Goal: Communication & Community: Answer question/provide support

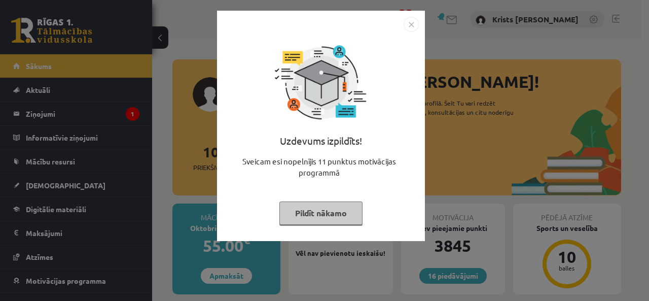
click at [316, 208] on button "Pildīt nākamo" at bounding box center [320, 212] width 83 height 23
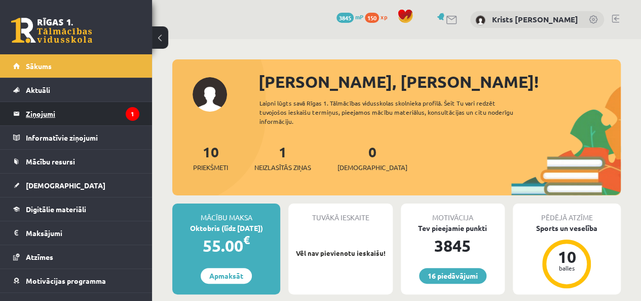
click at [51, 119] on legend "Ziņojumi 1" at bounding box center [83, 113] width 114 height 23
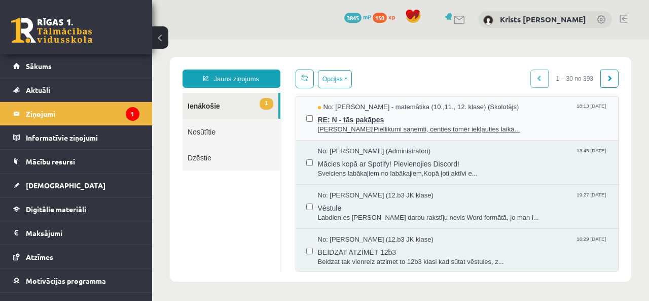
click at [343, 126] on span "Sveiks!Piellikumi saņemti, centies tomēr iekļauties laikā..." at bounding box center [463, 130] width 290 height 10
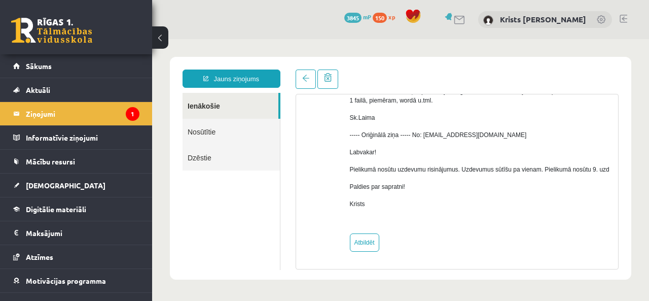
scroll to position [124, 0]
click at [308, 86] on link at bounding box center [306, 78] width 20 height 19
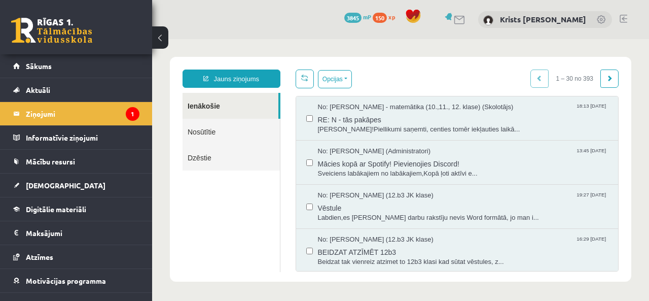
scroll to position [0, 0]
click at [69, 112] on legend "Ziņojumi 1" at bounding box center [83, 113] width 114 height 23
click at [44, 70] on link "Sākums" at bounding box center [76, 65] width 126 height 23
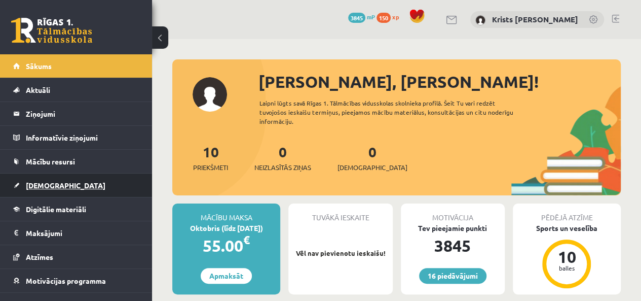
click at [49, 180] on span "[DEMOGRAPHIC_DATA]" at bounding box center [66, 184] width 80 height 9
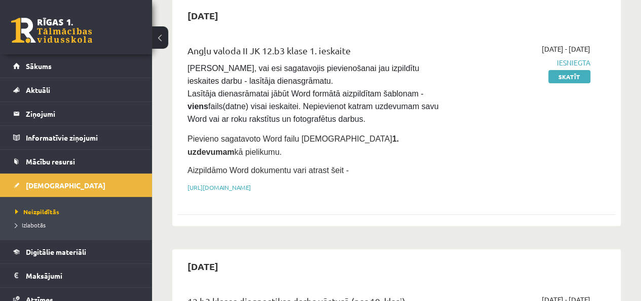
scroll to position [152, 0]
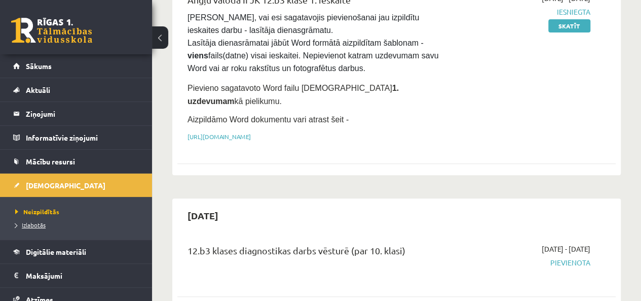
click at [40, 223] on span "Izlabotās" at bounding box center [30, 225] width 30 height 8
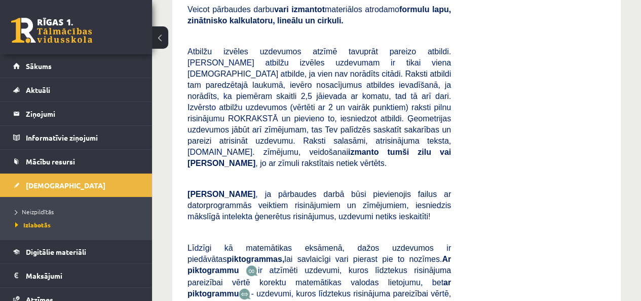
scroll to position [5830, 0]
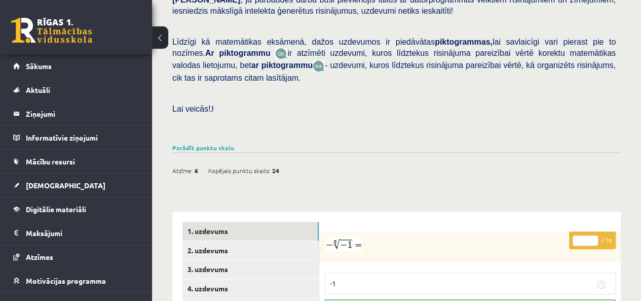
scroll to position [304, 0]
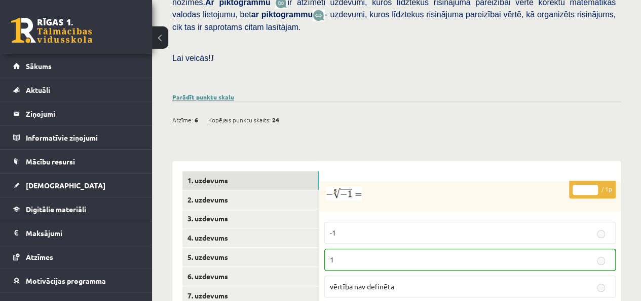
click at [179, 93] on link "Parādīt punktu skalu" at bounding box center [203, 97] width 62 height 8
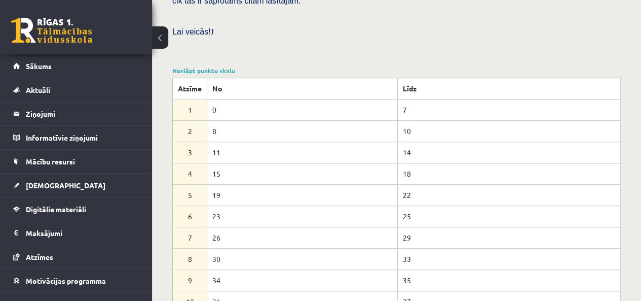
scroll to position [355, 0]
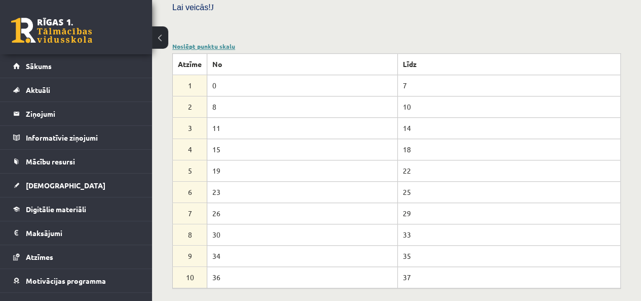
click at [209, 42] on link "Noslēpt punktu skalu" at bounding box center [203, 46] width 63 height 8
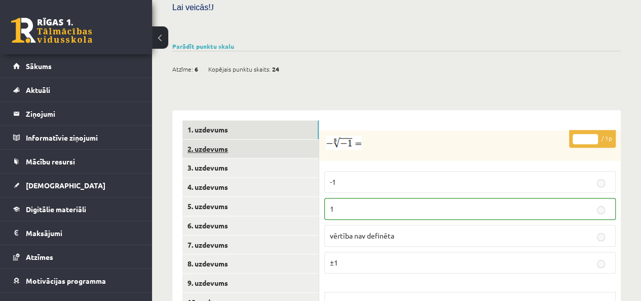
click at [219, 139] on link "2. uzdevums" at bounding box center [251, 148] width 136 height 19
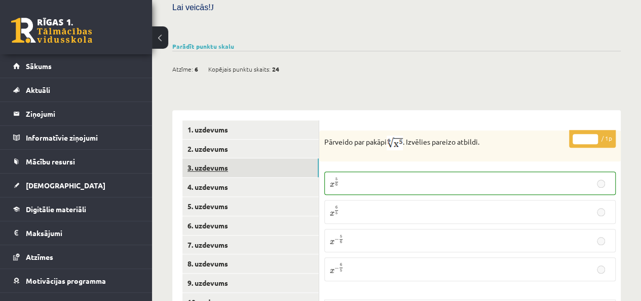
click at [209, 158] on link "3. uzdevums" at bounding box center [251, 167] width 136 height 19
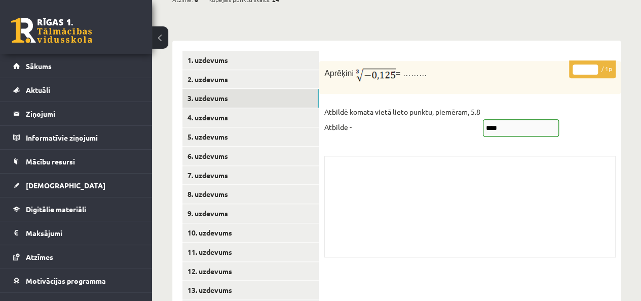
scroll to position [406, 0]
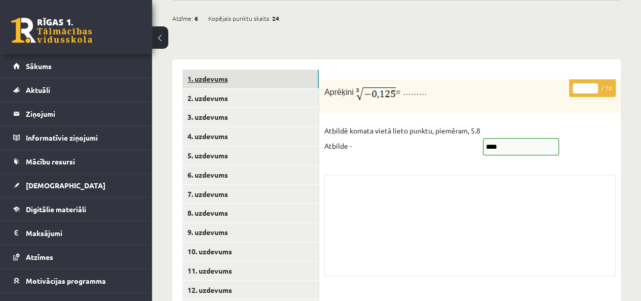
click at [244, 69] on link "1. uzdevums" at bounding box center [251, 78] width 136 height 19
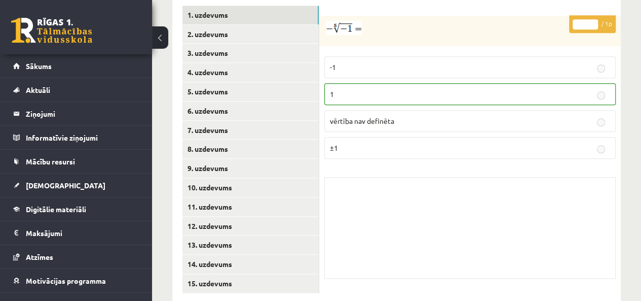
scroll to position [368, 0]
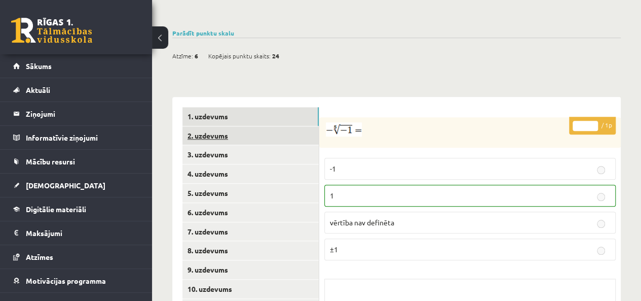
click at [255, 126] on link "2. uzdevums" at bounding box center [251, 135] width 136 height 19
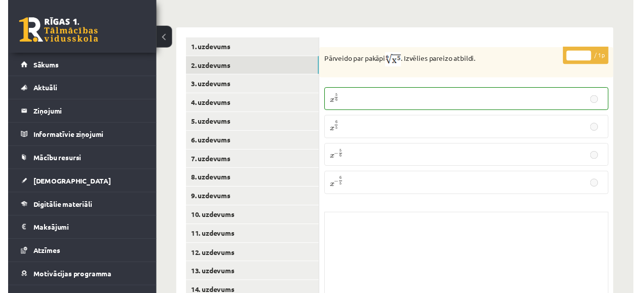
scroll to position [419, 0]
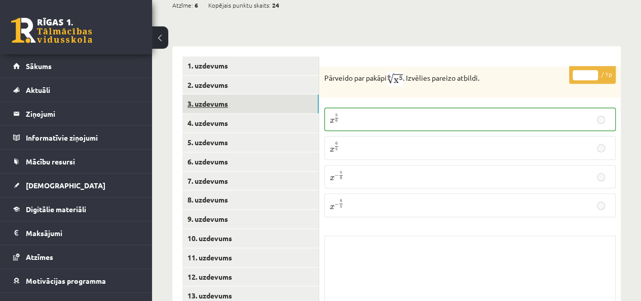
click at [226, 94] on link "3. uzdevums" at bounding box center [251, 103] width 136 height 19
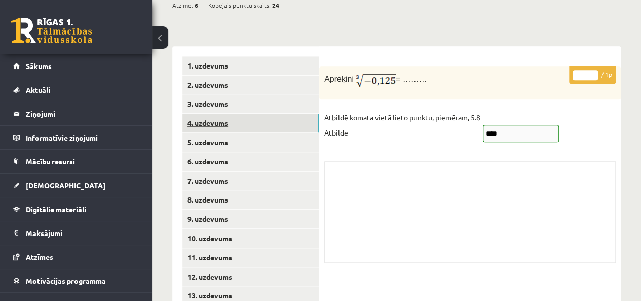
click at [227, 114] on link "4. uzdevums" at bounding box center [251, 123] width 136 height 19
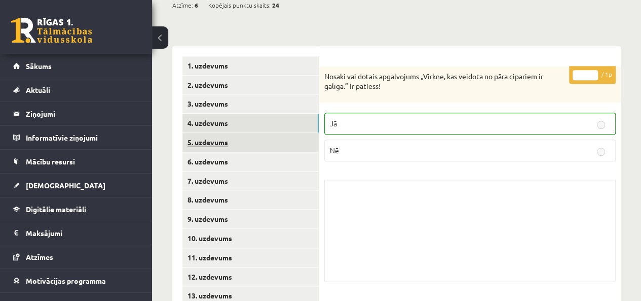
click at [211, 133] on link "5. uzdevums" at bounding box center [251, 142] width 136 height 19
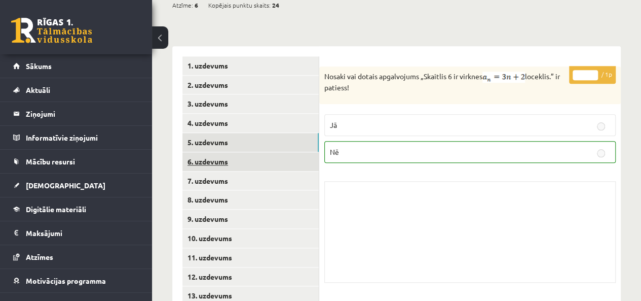
click at [213, 152] on link "6. uzdevums" at bounding box center [251, 161] width 136 height 19
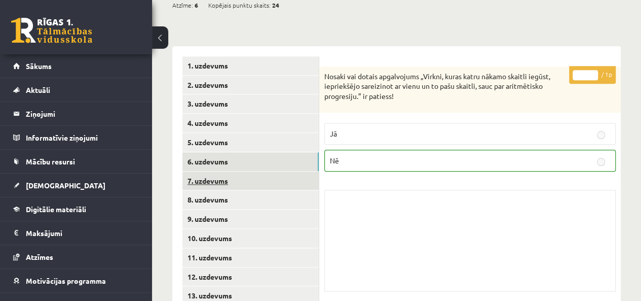
click at [213, 171] on link "7. uzdevums" at bounding box center [251, 180] width 136 height 19
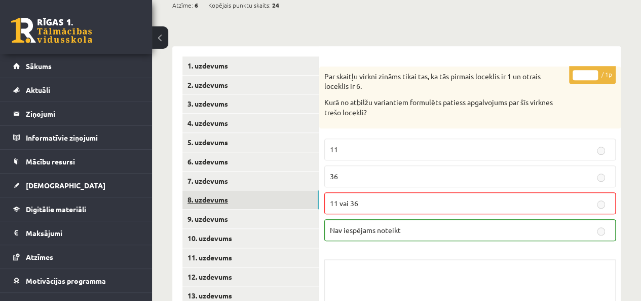
click at [225, 190] on link "8. uzdevums" at bounding box center [251, 199] width 136 height 19
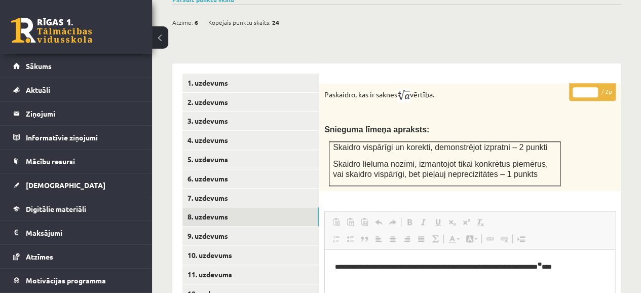
scroll to position [452, 0]
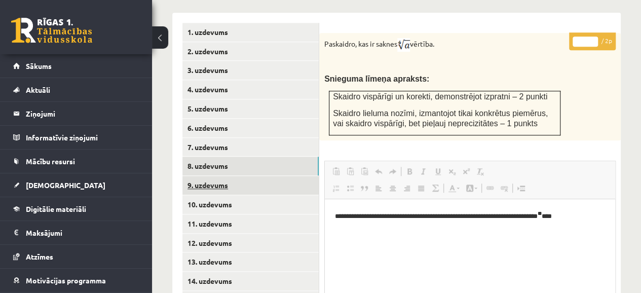
click at [225, 176] on link "9. uzdevums" at bounding box center [251, 185] width 136 height 19
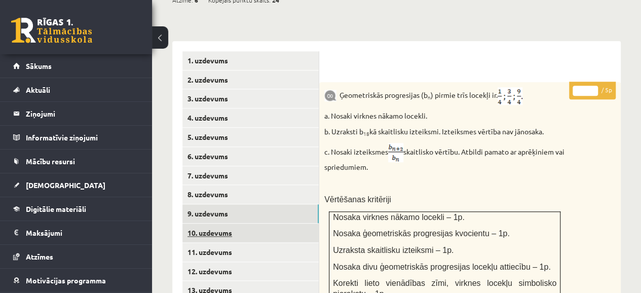
scroll to position [442, 0]
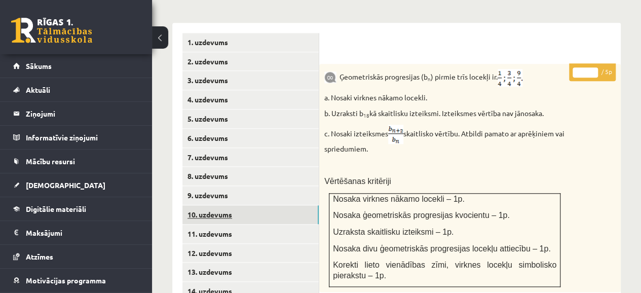
click at [208, 205] on link "10. uzdevums" at bounding box center [251, 214] width 136 height 19
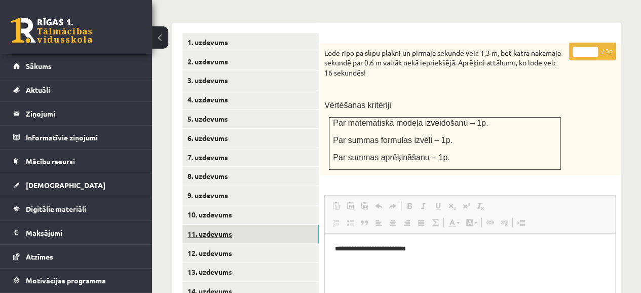
click at [211, 225] on link "11. uzdevums" at bounding box center [251, 234] width 136 height 19
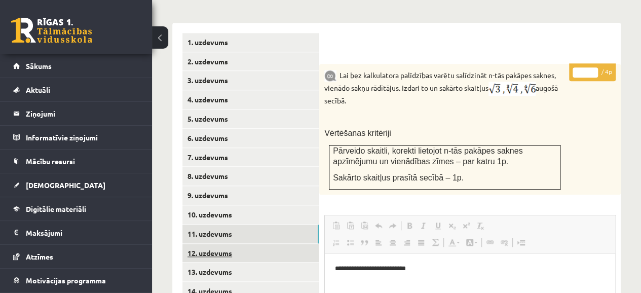
click at [231, 244] on link "12. uzdevums" at bounding box center [251, 253] width 136 height 19
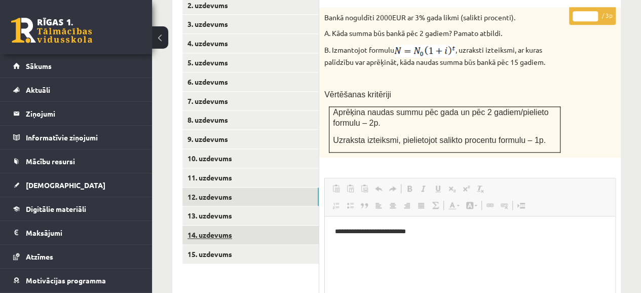
scroll to position [516, 0]
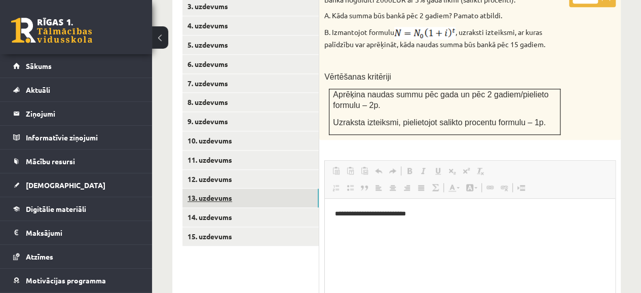
click at [228, 189] on link "13. uzdevums" at bounding box center [251, 198] width 136 height 19
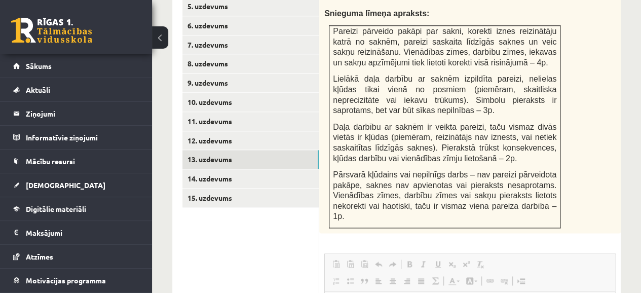
scroll to position [536, 0]
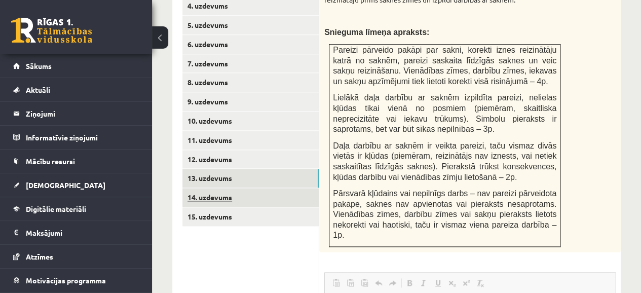
click at [258, 188] on link "14. uzdevums" at bounding box center [251, 197] width 136 height 19
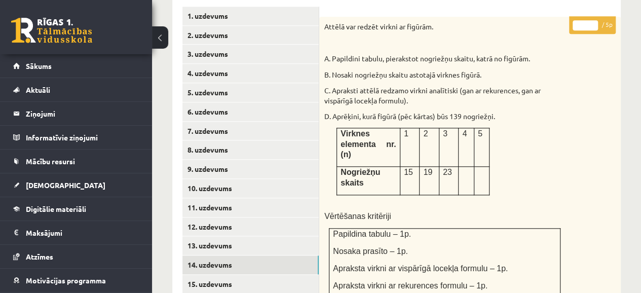
scroll to position [485, 0]
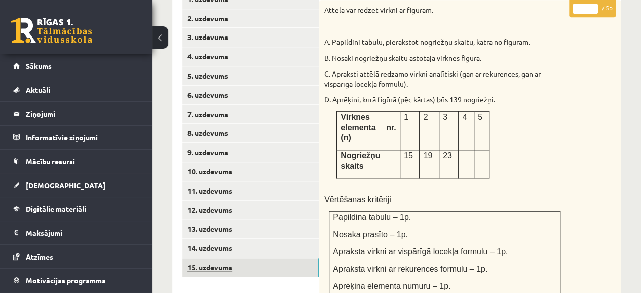
click at [207, 258] on link "15. uzdevums" at bounding box center [251, 267] width 136 height 19
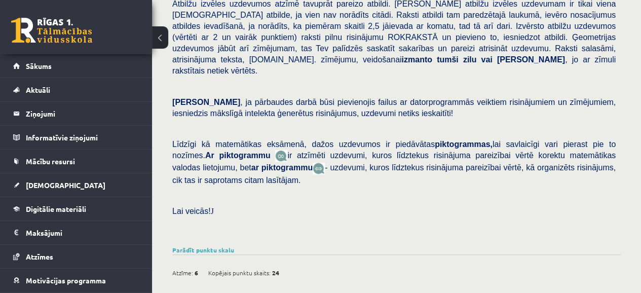
scroll to position [130, 0]
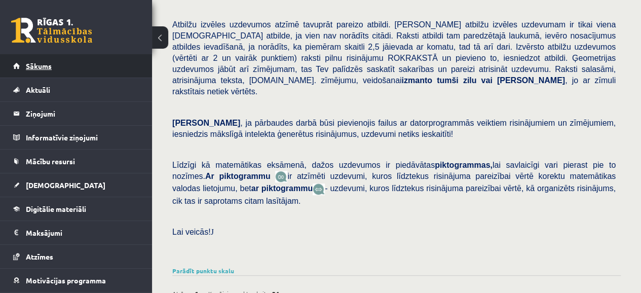
click at [41, 70] on link "Sākums" at bounding box center [76, 65] width 126 height 23
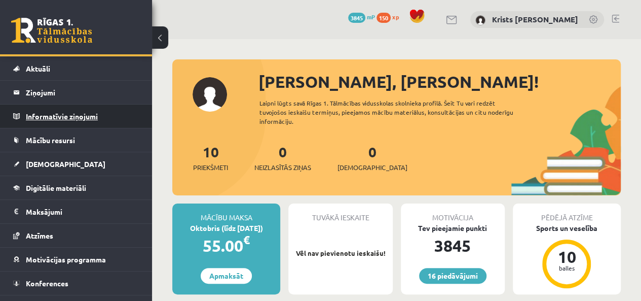
scroll to position [37, 0]
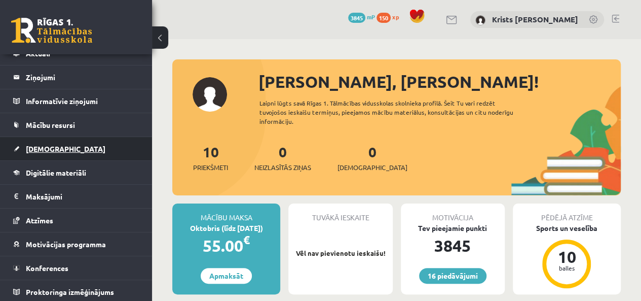
click at [54, 155] on link "[DEMOGRAPHIC_DATA]" at bounding box center [76, 148] width 126 height 23
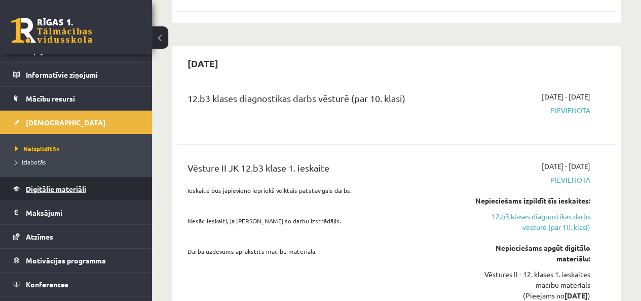
scroll to position [79, 0]
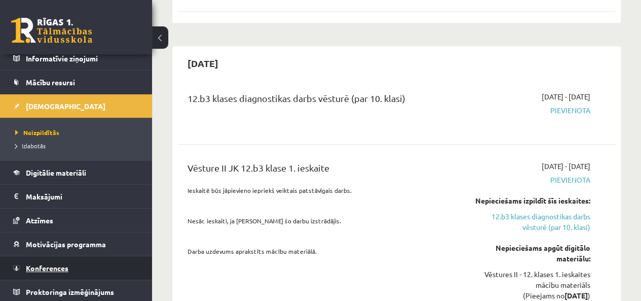
click at [48, 276] on link "Konferences" at bounding box center [76, 267] width 126 height 23
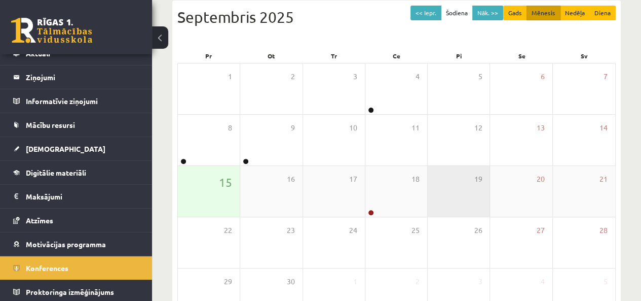
scroll to position [132, 0]
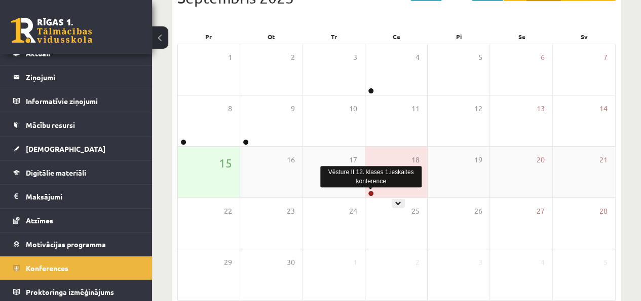
click at [373, 193] on link at bounding box center [371, 193] width 6 height 6
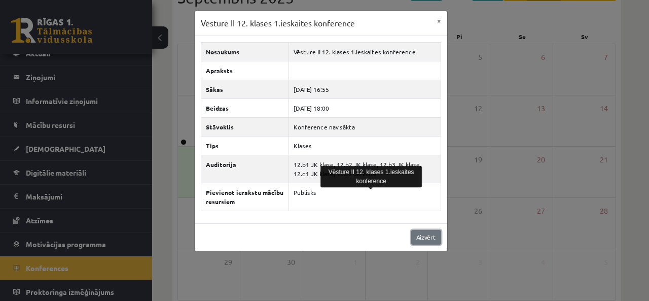
click at [424, 230] on link "Aizvērt" at bounding box center [426, 237] width 30 height 15
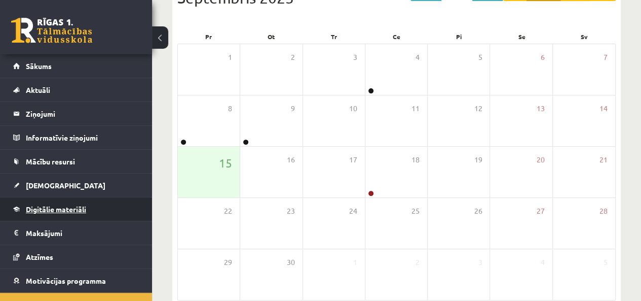
scroll to position [81, 0]
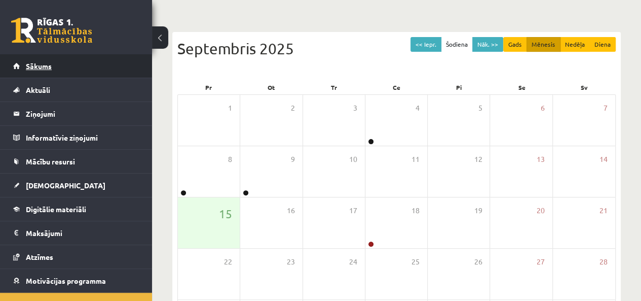
click at [40, 76] on link "Sākums" at bounding box center [76, 65] width 126 height 23
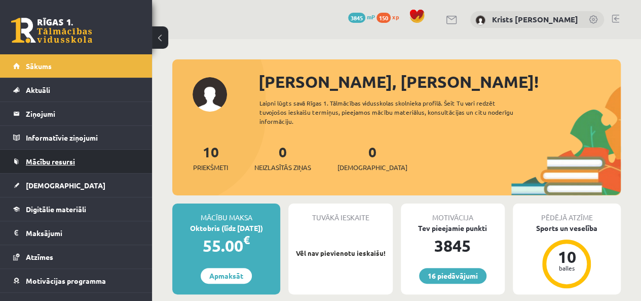
click at [57, 169] on link "Mācību resursi" at bounding box center [76, 161] width 126 height 23
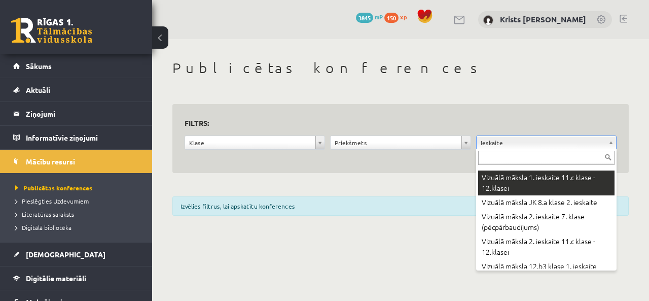
scroll to position [406, 0]
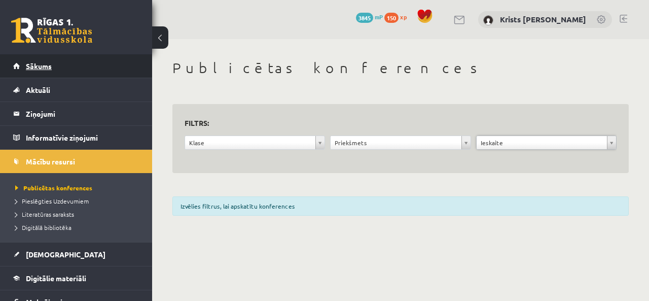
click at [50, 68] on span "Sākums" at bounding box center [39, 65] width 26 height 9
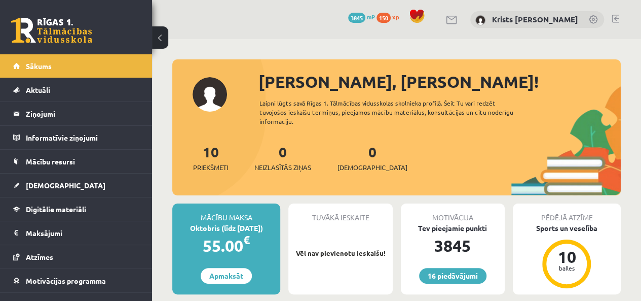
click at [615, 20] on link at bounding box center [616, 19] width 8 height 8
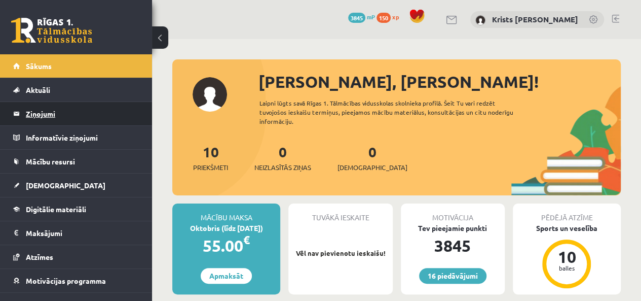
click at [57, 120] on legend "Ziņojumi 0" at bounding box center [83, 113] width 114 height 23
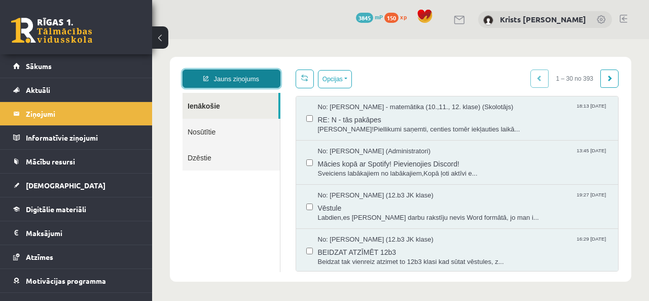
click at [231, 83] on link "Jauns ziņojums" at bounding box center [232, 78] width 98 height 18
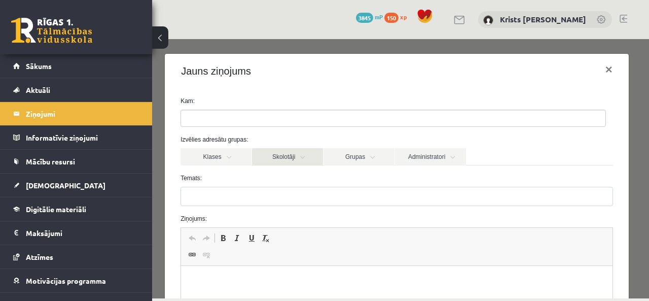
click at [306, 156] on link "Skolotāji" at bounding box center [287, 156] width 71 height 17
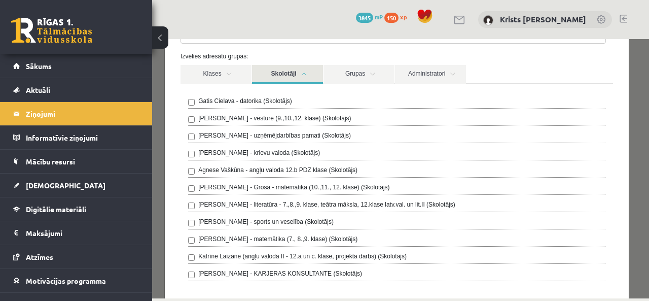
scroll to position [101, 0]
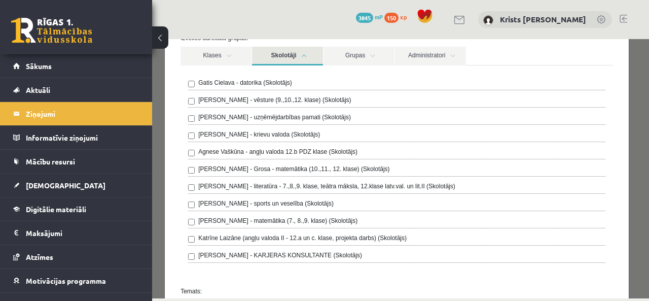
click at [235, 104] on div "[PERSON_NAME] - vēsture (9.,10.,12. klase) (Skolotājs)" at bounding box center [396, 101] width 417 height 12
click at [235, 102] on label "[PERSON_NAME] - vēsture (9.,10.,12. klase) (Skolotājs)" at bounding box center [274, 99] width 153 height 9
click at [303, 62] on link "Skolotāji" at bounding box center [287, 56] width 71 height 19
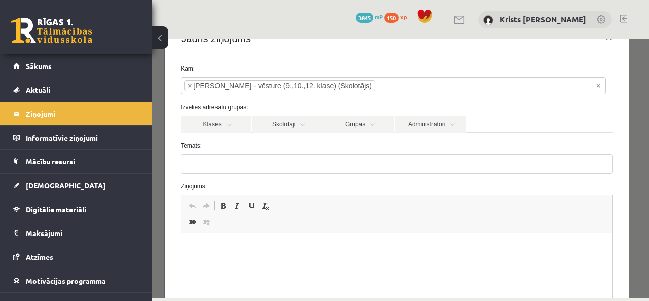
scroll to position [51, 0]
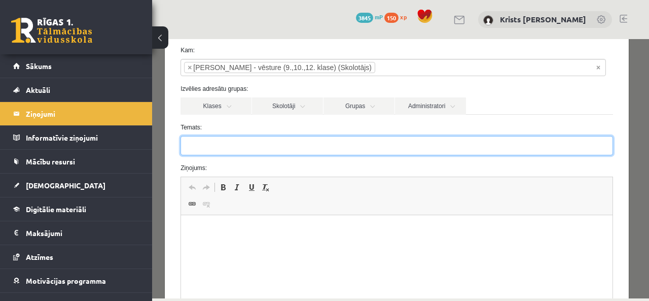
click at [216, 142] on input "Temats:" at bounding box center [396, 145] width 432 height 19
type input "**********"
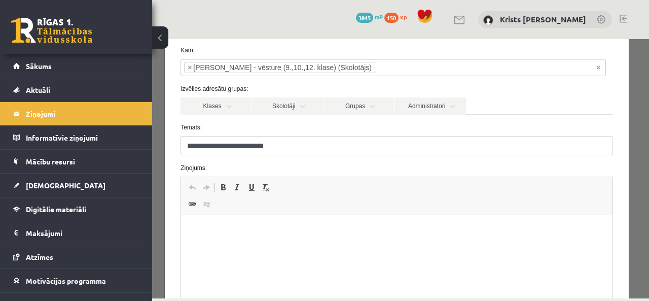
click at [213, 221] on html at bounding box center [396, 230] width 431 height 31
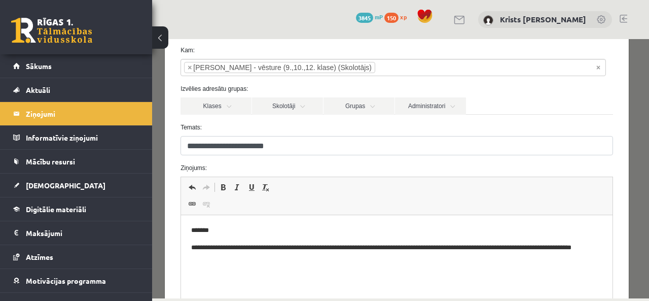
click at [229, 261] on p "**********" at bounding box center [393, 252] width 404 height 21
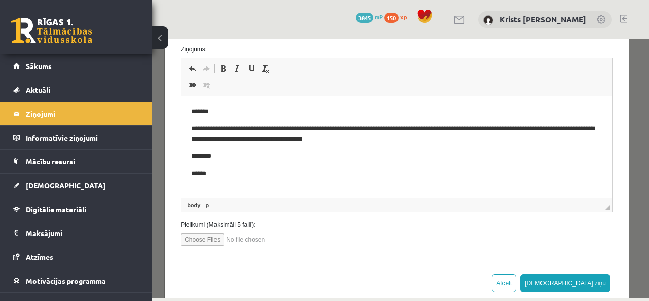
scroll to position [189, 0]
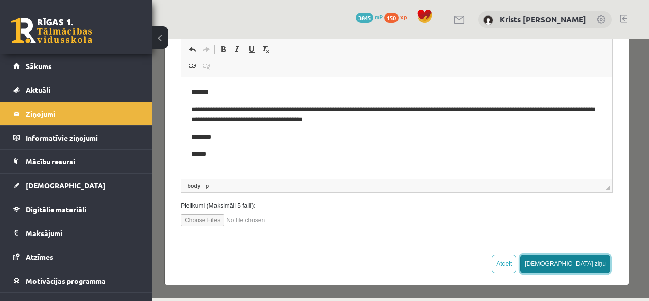
click at [577, 260] on button "Sūtīt ziņu" at bounding box center [565, 263] width 90 height 18
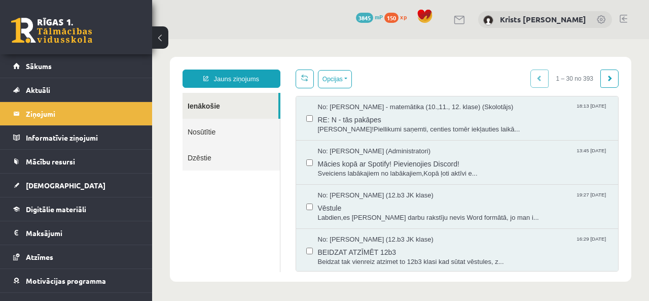
scroll to position [0, 0]
click at [213, 139] on link "Nosūtītie" at bounding box center [231, 132] width 97 height 26
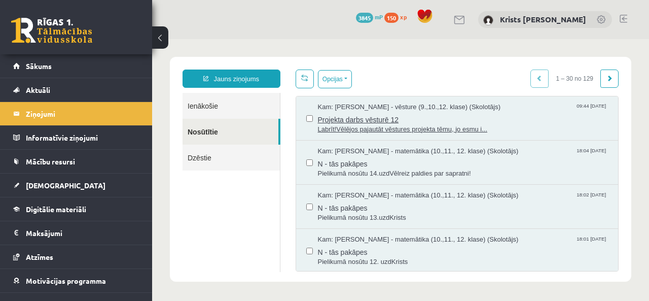
click at [373, 121] on span "Projekta darbs vēsturē 12" at bounding box center [463, 118] width 290 height 13
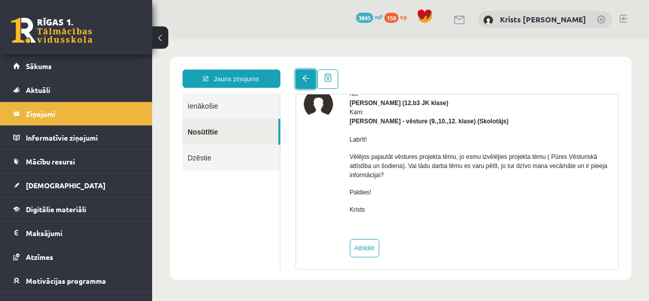
click at [299, 80] on link at bounding box center [306, 78] width 20 height 19
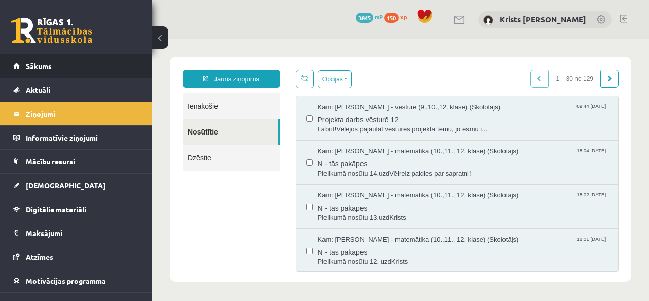
click at [51, 62] on span "Sākums" at bounding box center [39, 65] width 26 height 9
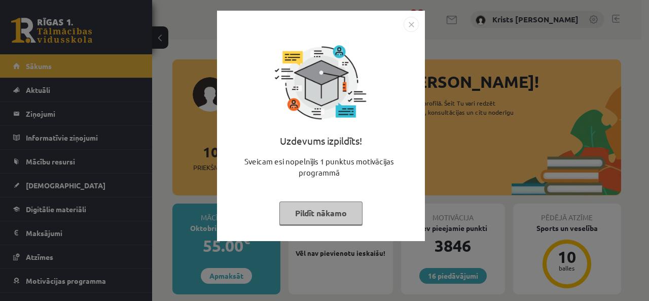
click at [358, 216] on button "Pildīt nākamo" at bounding box center [320, 212] width 83 height 23
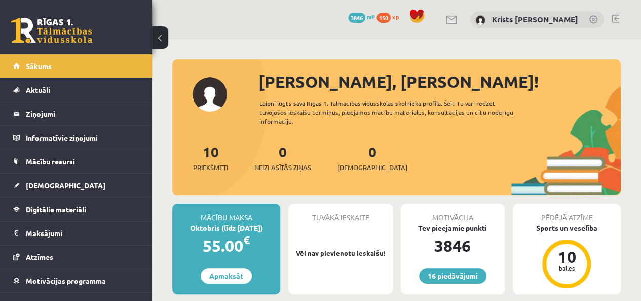
click at [617, 17] on link at bounding box center [616, 19] width 8 height 8
